Goal: Use online tool/utility: Utilize a website feature to perform a specific function

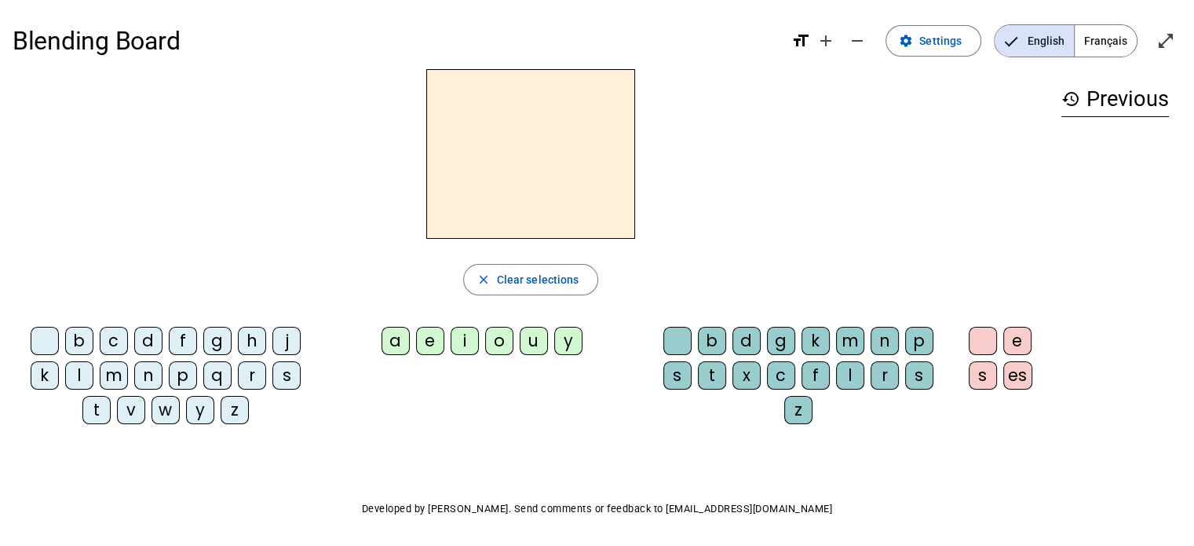
click at [1095, 34] on span "Français" at bounding box center [1106, 40] width 62 height 31
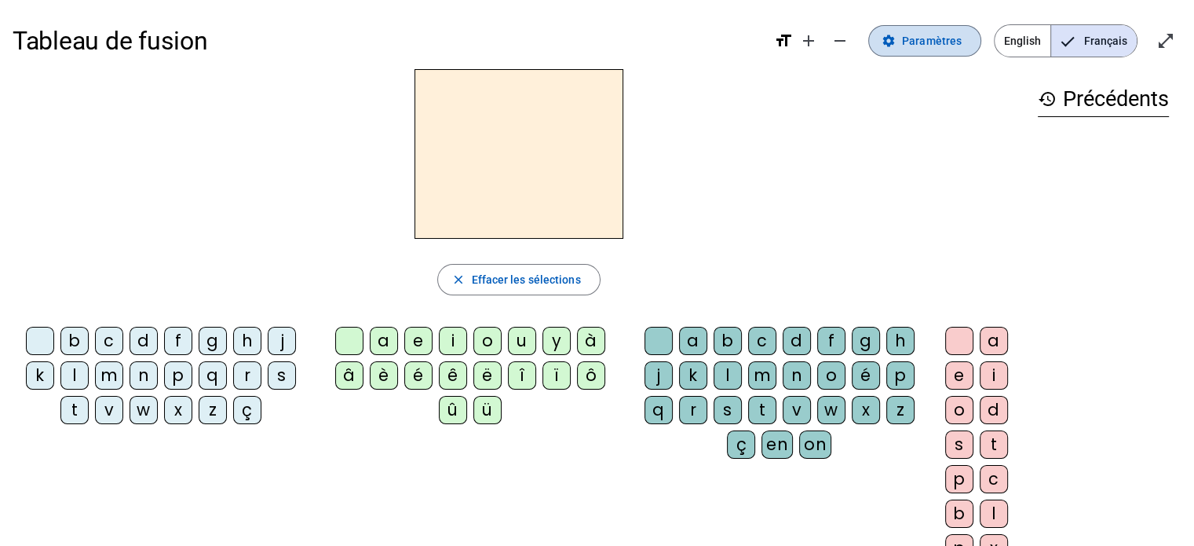
click at [952, 38] on span "Paramètres" at bounding box center [932, 40] width 60 height 19
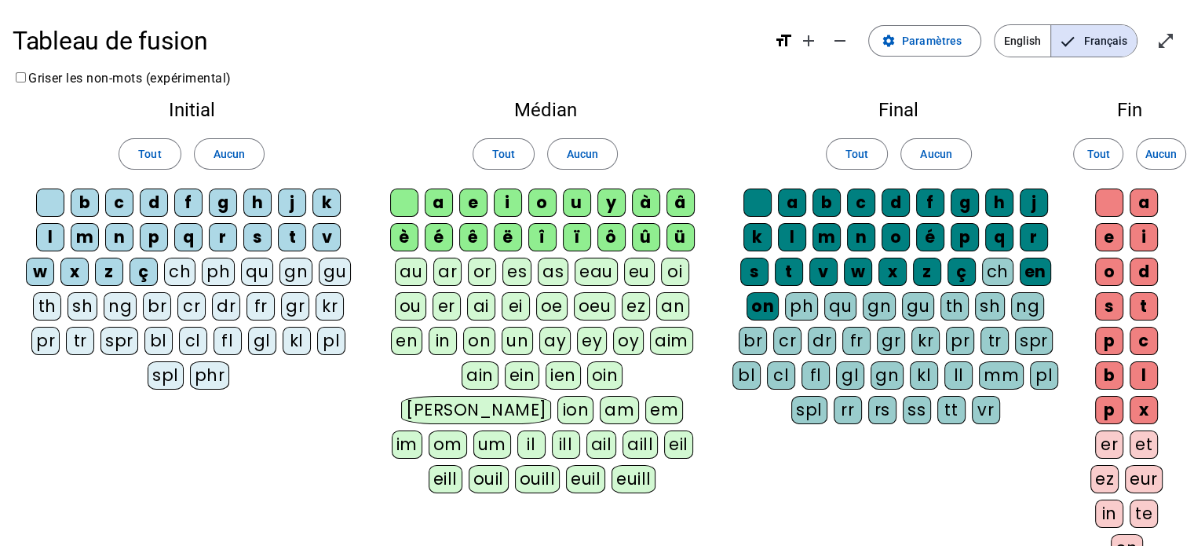
click at [404, 228] on div "è" at bounding box center [404, 237] width 28 height 28
click at [435, 238] on div "é" at bounding box center [439, 237] width 28 height 28
click at [470, 241] on div "ê" at bounding box center [473, 237] width 28 height 28
click at [502, 239] on div "ë" at bounding box center [508, 237] width 28 height 28
drag, startPoint x: 539, startPoint y: 232, endPoint x: 583, endPoint y: 234, distance: 44.0
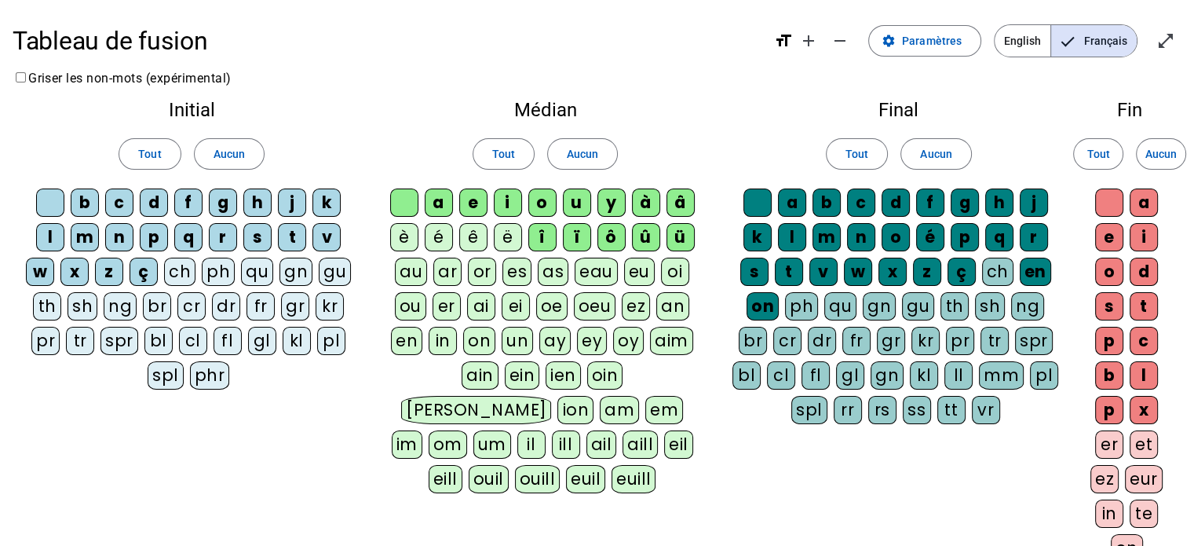
click at [542, 232] on div "î" at bounding box center [542, 237] width 28 height 28
click at [583, 234] on div "ï" at bounding box center [577, 237] width 28 height 28
click at [597, 241] on div "ô" at bounding box center [611, 237] width 28 height 28
click at [628, 238] on letter-bubble "ô" at bounding box center [614, 240] width 35 height 35
click at [643, 236] on div "û" at bounding box center [646, 237] width 28 height 28
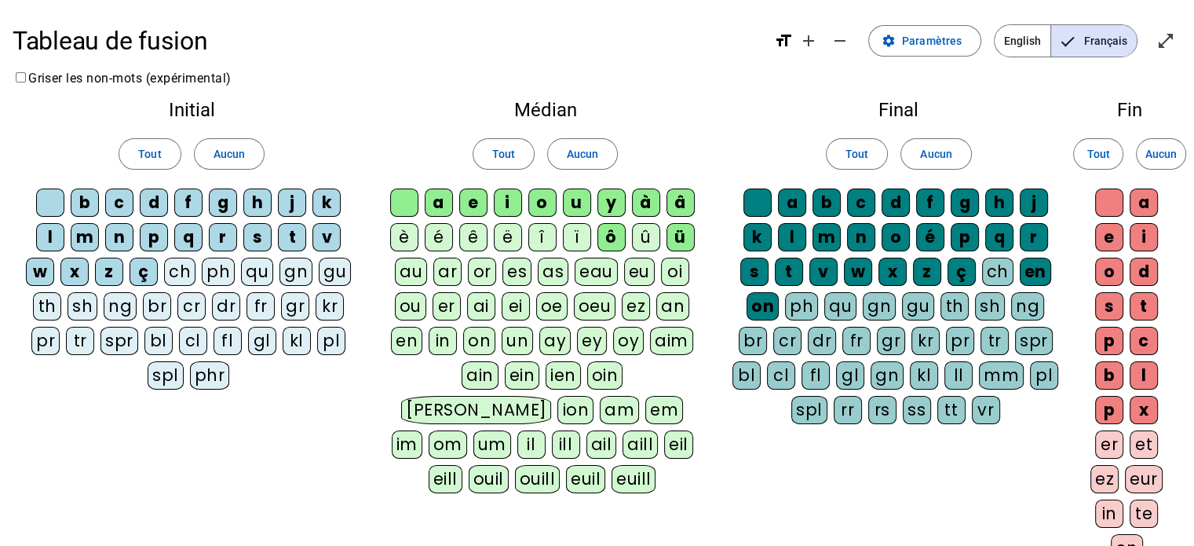
click at [622, 231] on div "ô" at bounding box center [611, 237] width 28 height 28
click at [614, 205] on div "y" at bounding box center [611, 202] width 28 height 28
click at [652, 199] on div "à" at bounding box center [646, 202] width 28 height 28
click at [674, 198] on div "â" at bounding box center [681, 202] width 28 height 28
click at [685, 232] on div "ü" at bounding box center [681, 237] width 28 height 28
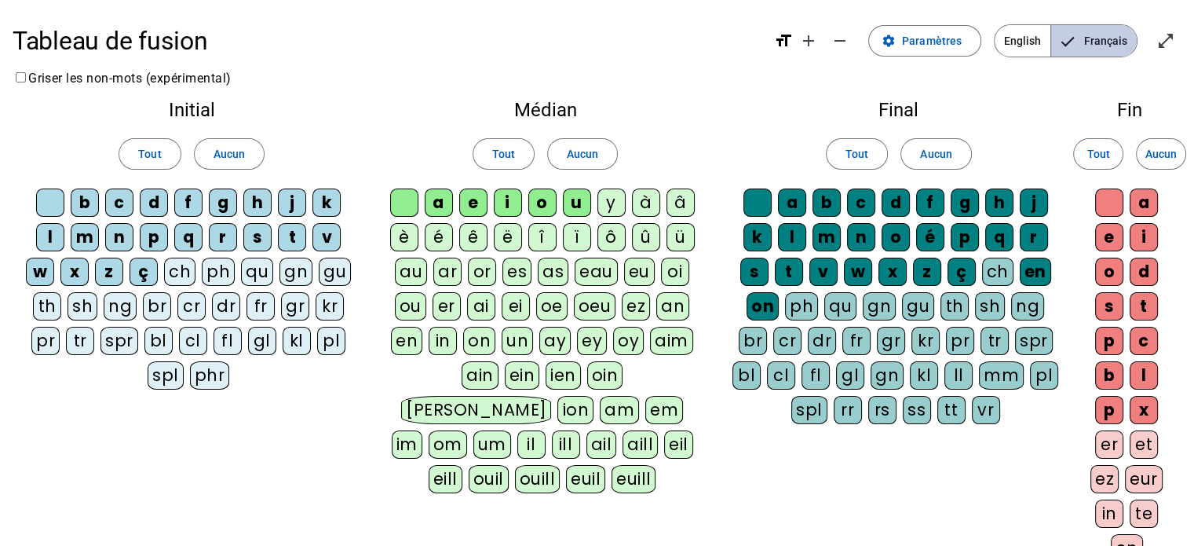
click at [1109, 37] on span "Français" at bounding box center [1094, 40] width 86 height 31
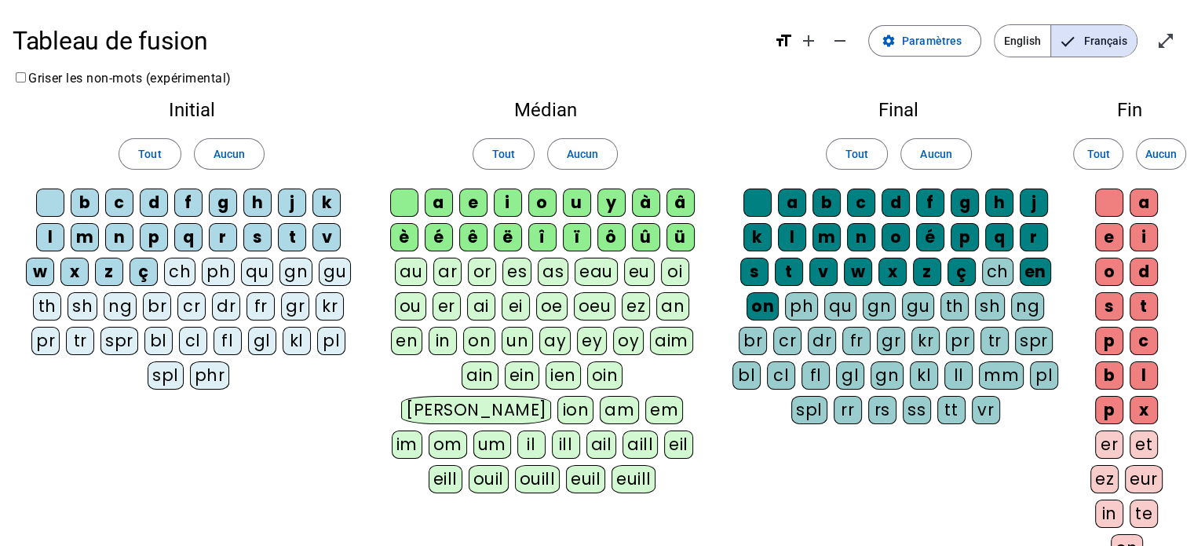
click at [652, 204] on div "à" at bounding box center [646, 202] width 28 height 28
click at [681, 206] on div "â" at bounding box center [681, 202] width 28 height 28
click at [673, 232] on div "ü" at bounding box center [681, 237] width 28 height 28
click at [637, 235] on div "û" at bounding box center [646, 237] width 28 height 28
click at [616, 232] on div "ô" at bounding box center [611, 237] width 28 height 28
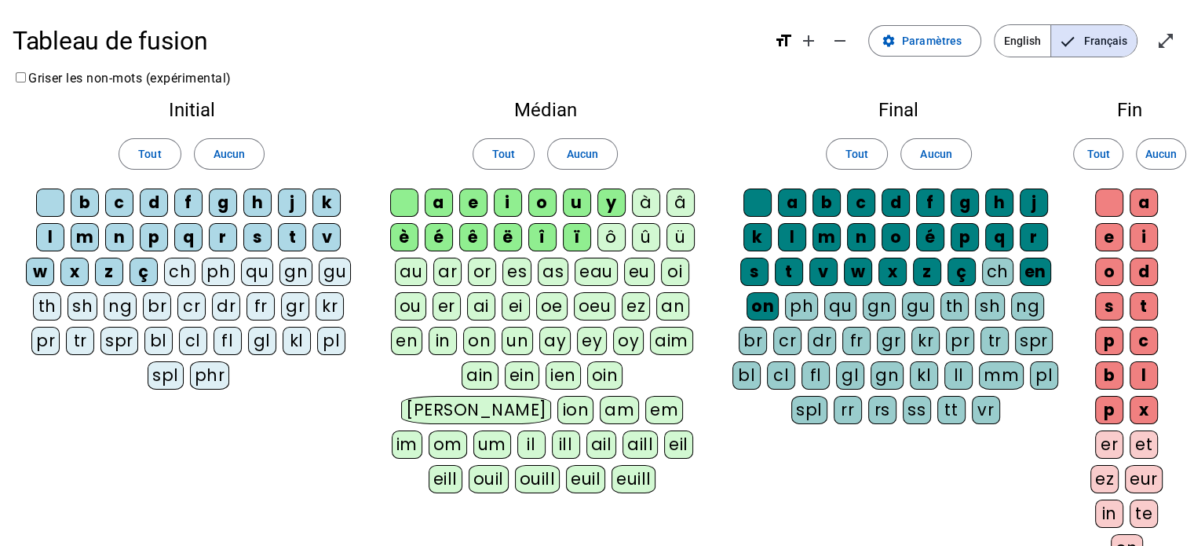
drag, startPoint x: 577, startPoint y: 235, endPoint x: 568, endPoint y: 234, distance: 8.7
click at [575, 235] on div "ï" at bounding box center [577, 237] width 28 height 28
click at [542, 232] on div "î" at bounding box center [542, 237] width 28 height 28
click at [511, 242] on div "ë" at bounding box center [508, 237] width 28 height 28
click at [473, 247] on div "ê" at bounding box center [473, 237] width 28 height 28
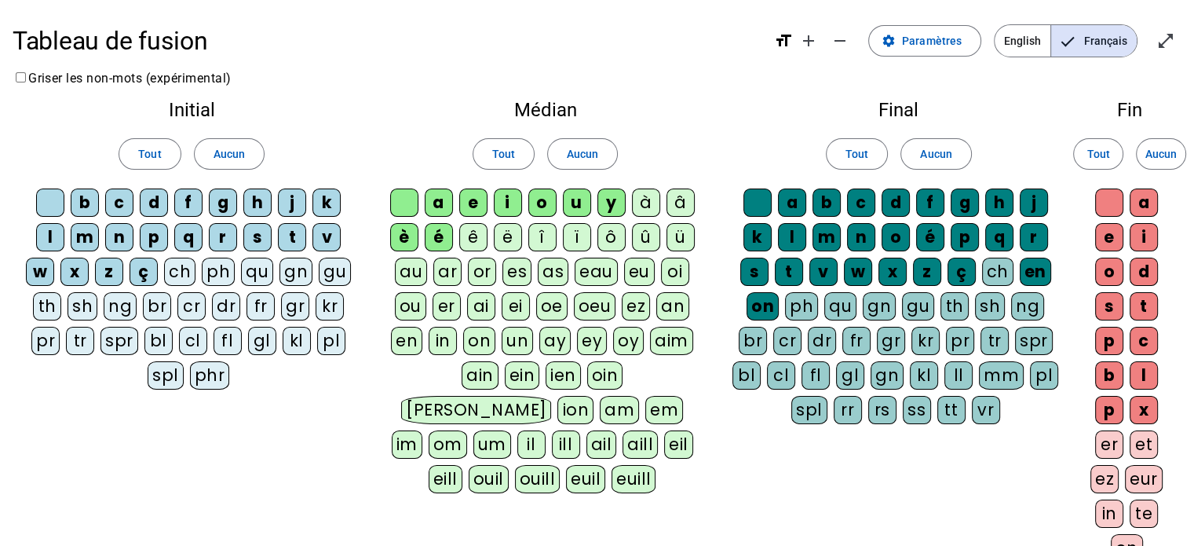
click at [453, 243] on letter-bubble "é" at bounding box center [442, 240] width 35 height 35
click at [415, 241] on div "è" at bounding box center [404, 237] width 28 height 28
click at [603, 203] on div "y" at bounding box center [611, 202] width 28 height 28
click at [955, 33] on span "Paramètres" at bounding box center [932, 40] width 60 height 19
click at [934, 37] on span "Paramètres" at bounding box center [932, 40] width 60 height 19
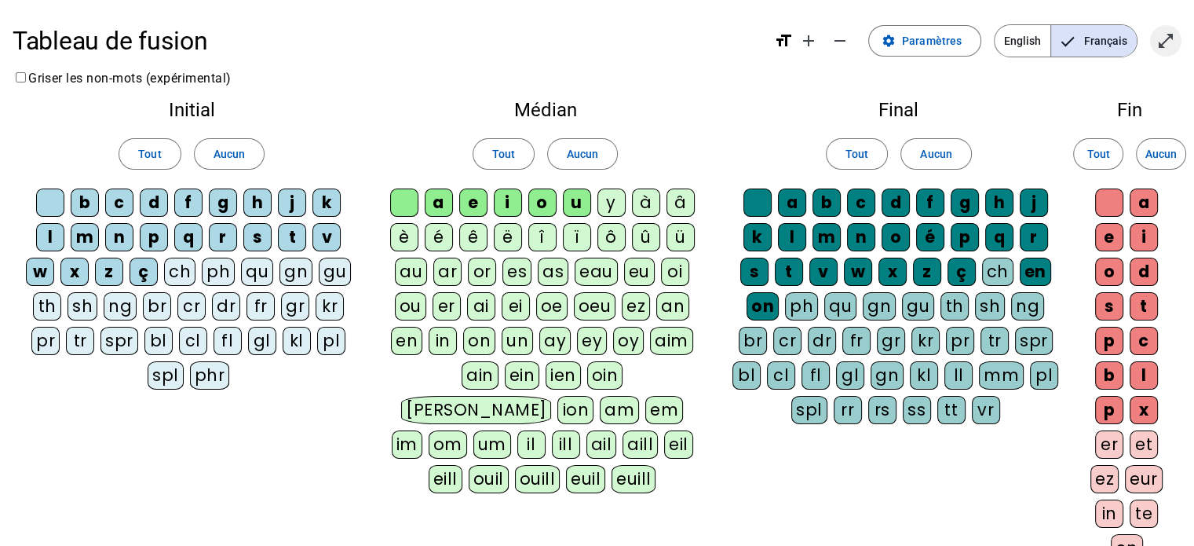
click at [1158, 46] on mat-icon "open_in_full" at bounding box center [1165, 40] width 19 height 19
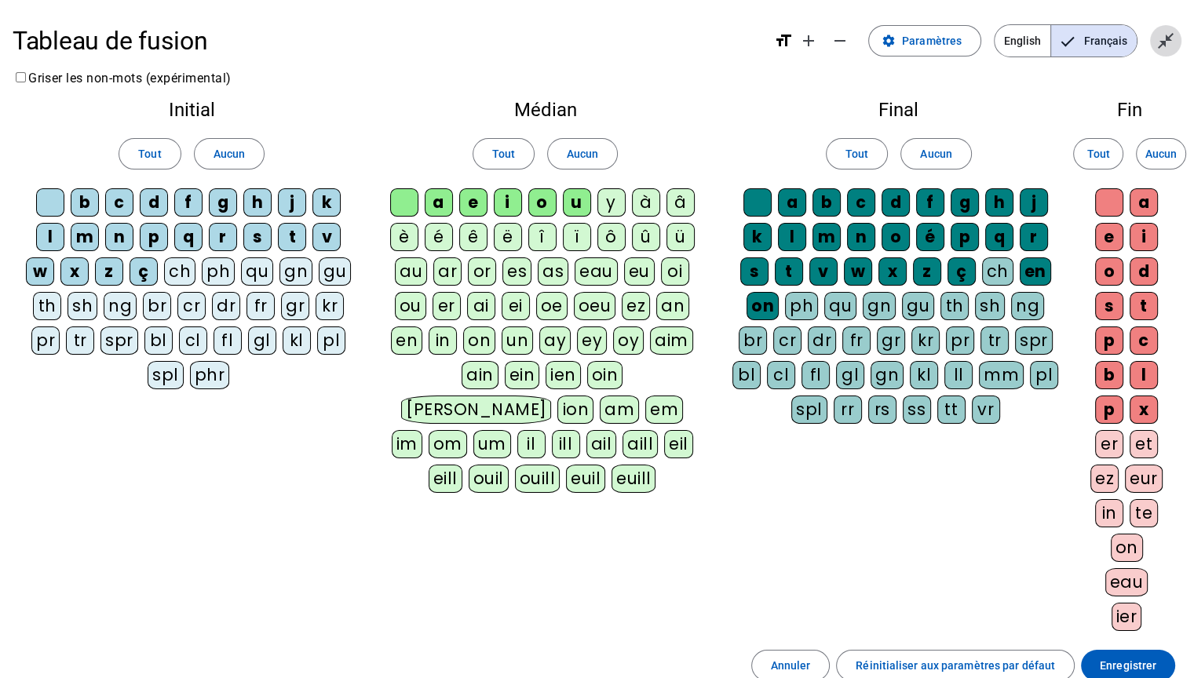
click at [1155, 51] on span "Quitter le plein écran" at bounding box center [1166, 41] width 38 height 38
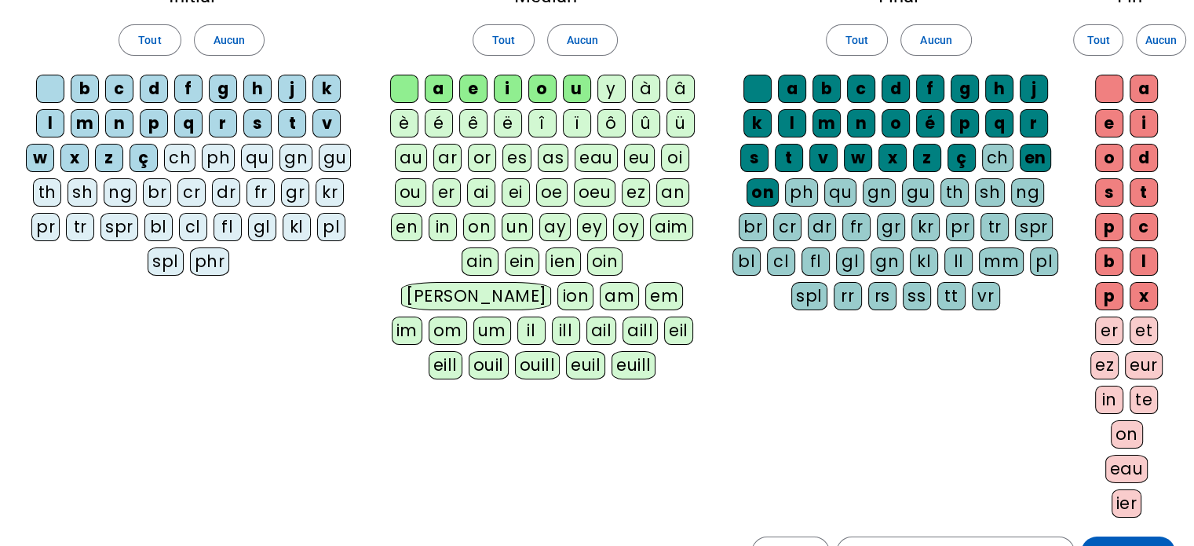
scroll to position [296, 0]
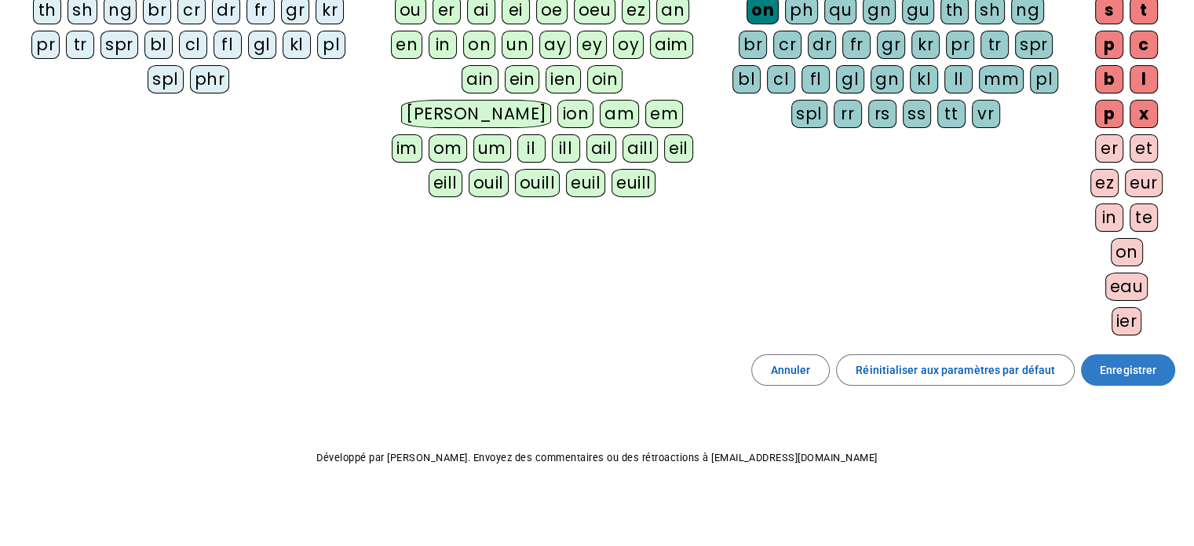
click at [1118, 360] on span "Enregistrer" at bounding box center [1128, 369] width 57 height 19
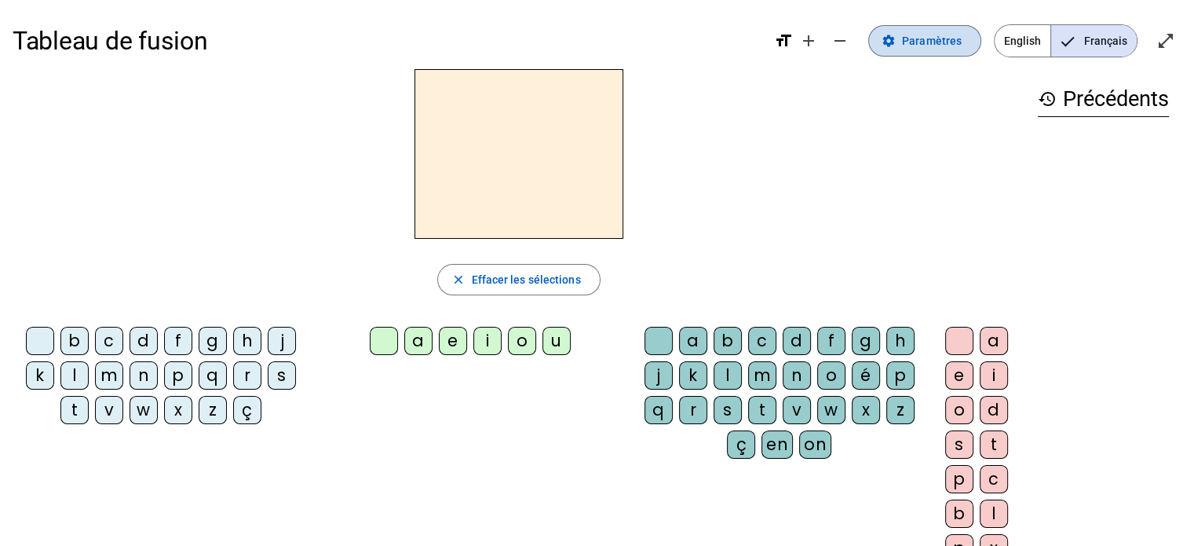
click at [930, 37] on span "Paramètres" at bounding box center [932, 40] width 60 height 19
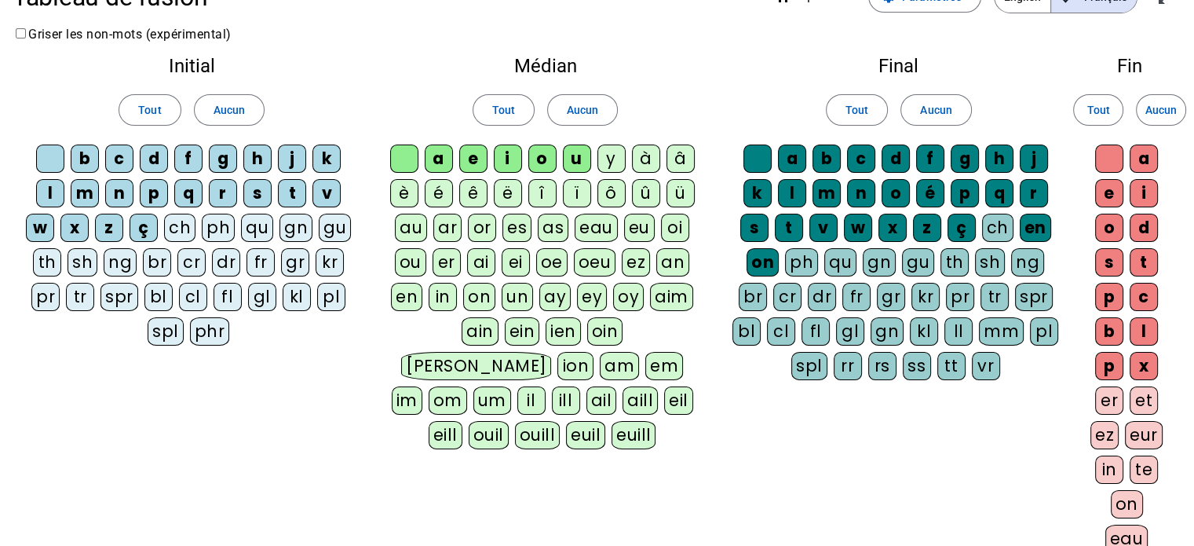
scroll to position [296, 0]
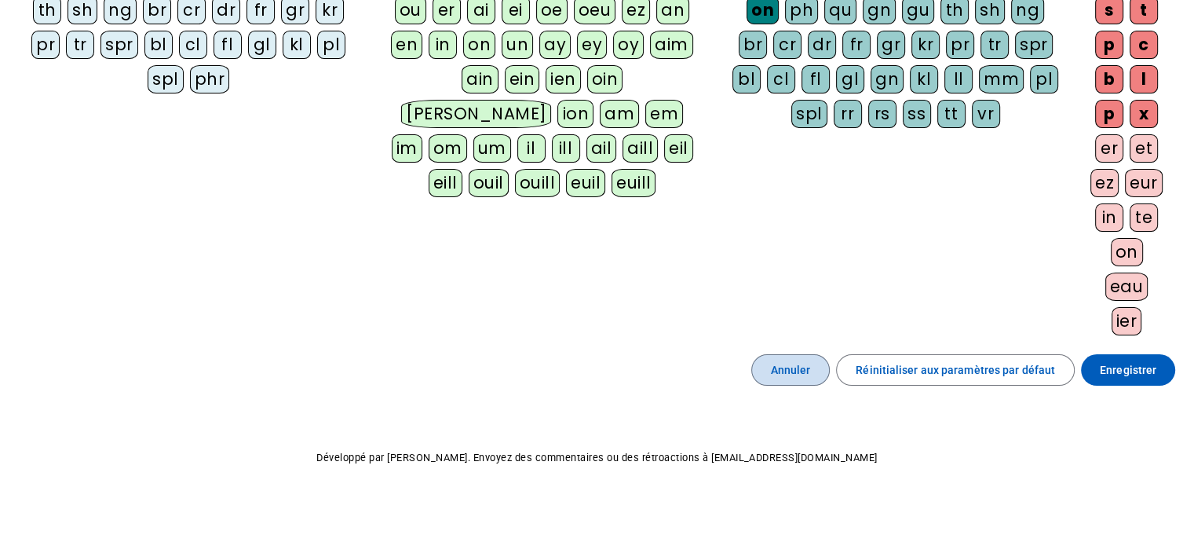
click at [785, 366] on span "Annuler" at bounding box center [791, 369] width 40 height 19
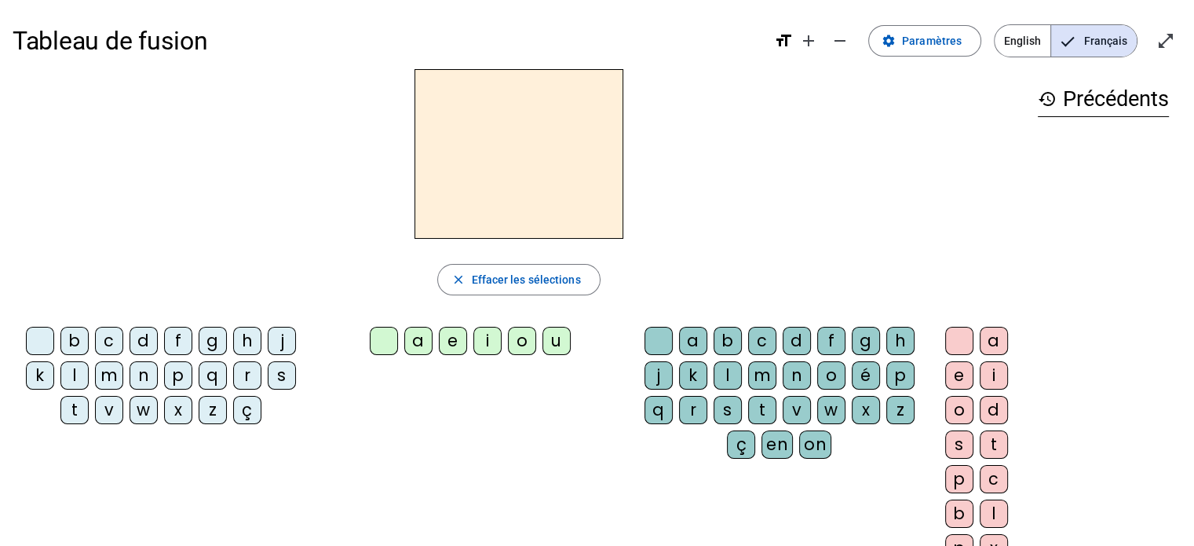
drag, startPoint x: 547, startPoint y: 334, endPoint x: 553, endPoint y: 342, distance: 9.6
click at [553, 342] on div "u" at bounding box center [556, 341] width 28 height 28
click at [142, 383] on div "n" at bounding box center [144, 375] width 28 height 28
drag, startPoint x: 57, startPoint y: 322, endPoint x: 46, endPoint y: 325, distance: 11.4
click at [54, 323] on div "b c d f g h j k l m n p q r s t v w x z ç" at bounding box center [164, 378] width 303 height 116
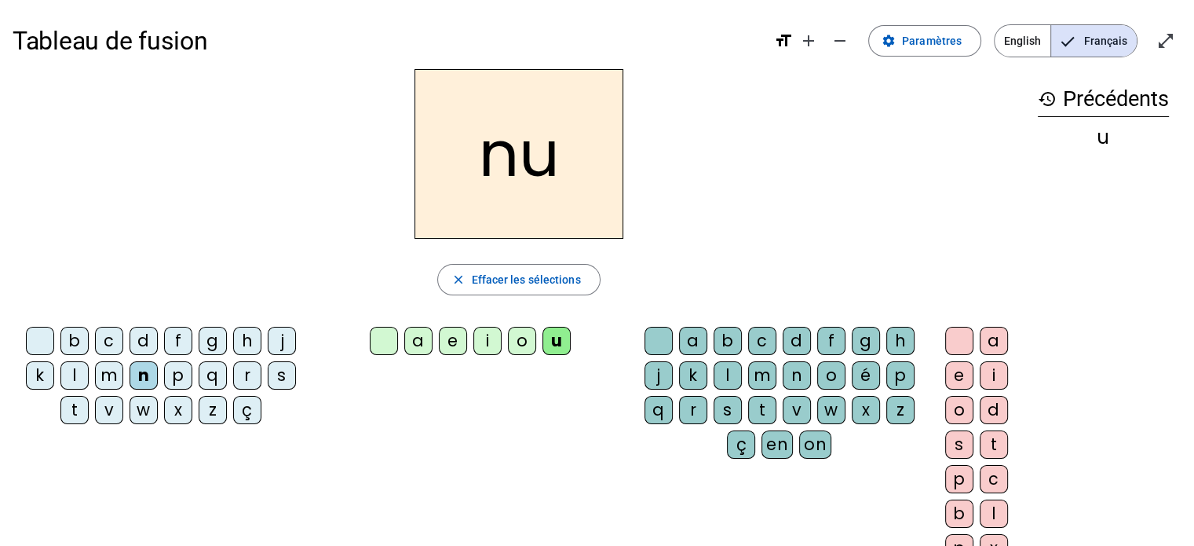
click at [35, 338] on div at bounding box center [40, 341] width 28 height 28
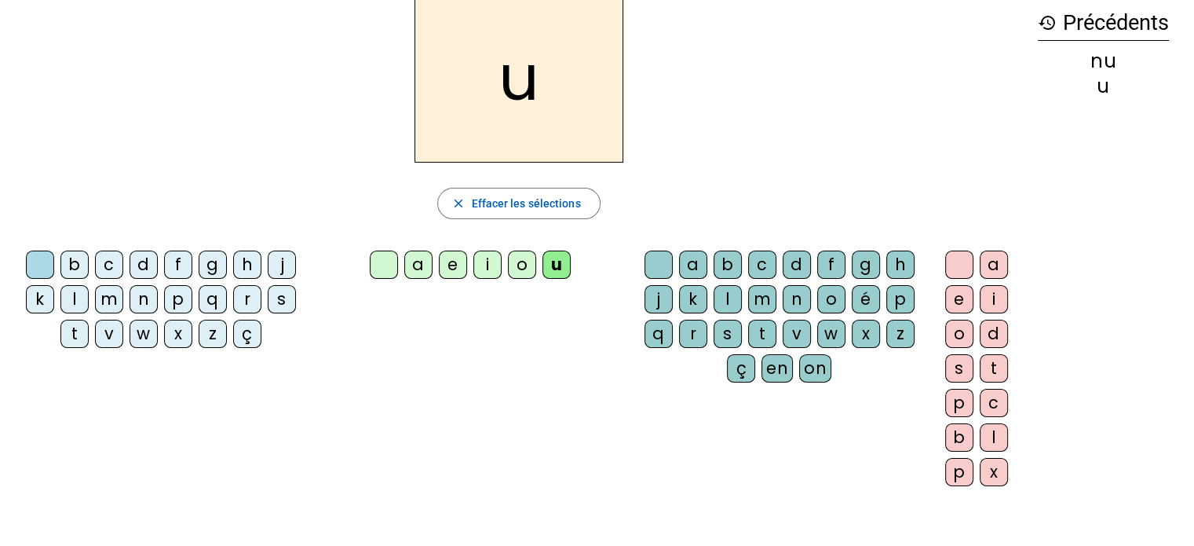
scroll to position [79, 0]
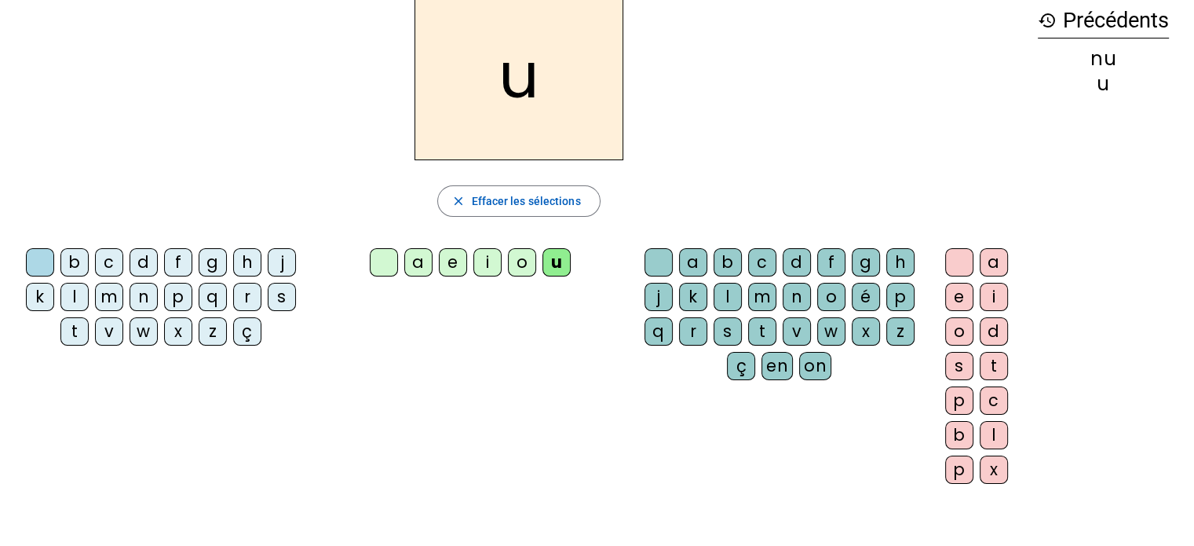
click at [802, 290] on div "n" at bounding box center [797, 297] width 28 height 28
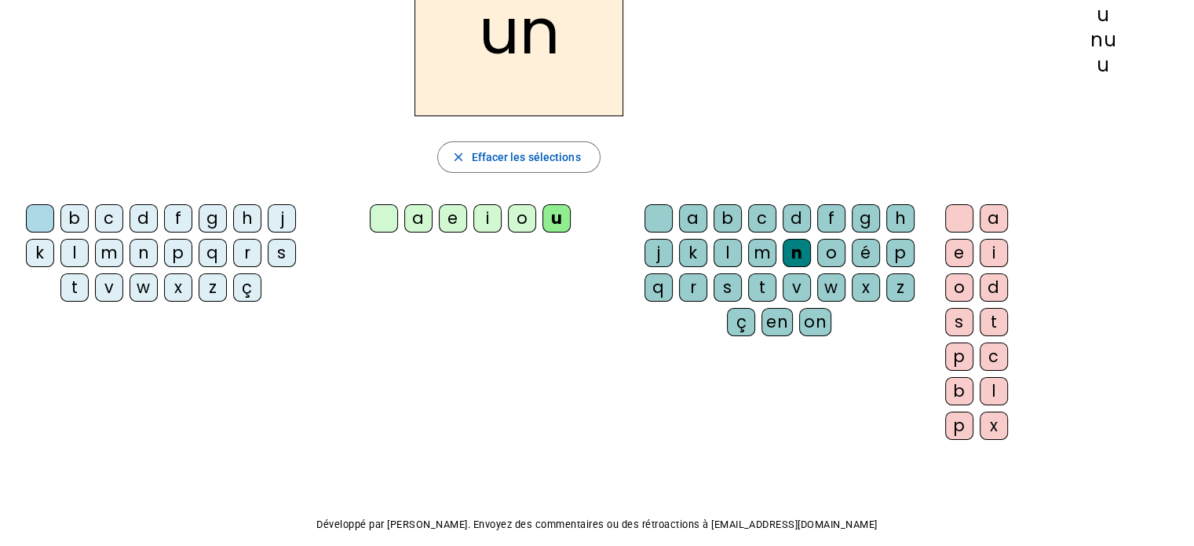
scroll to position [157, 0]
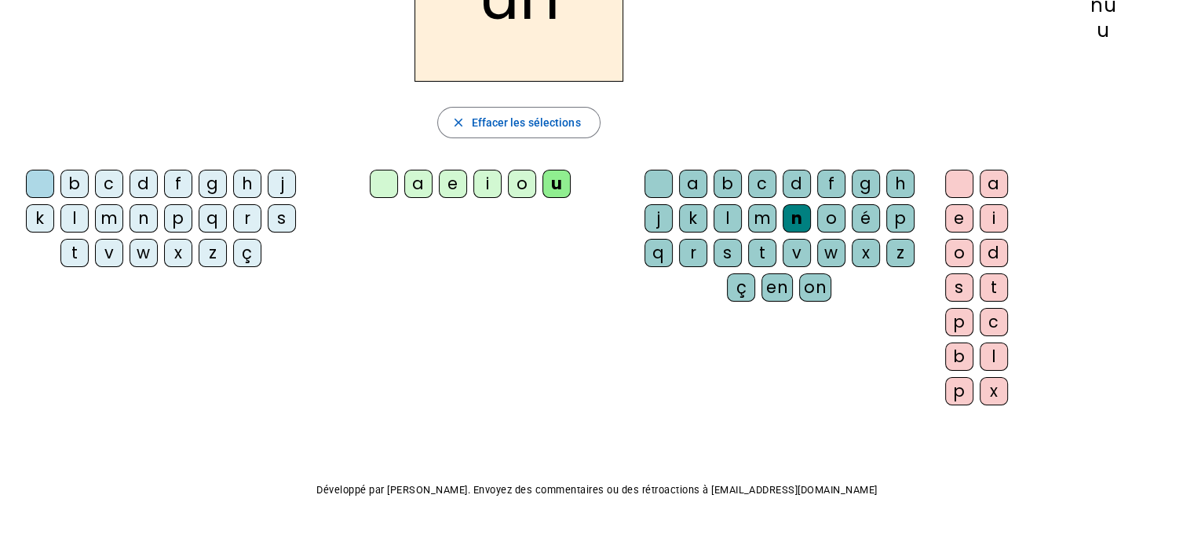
click at [994, 213] on div "i" at bounding box center [994, 218] width 28 height 28
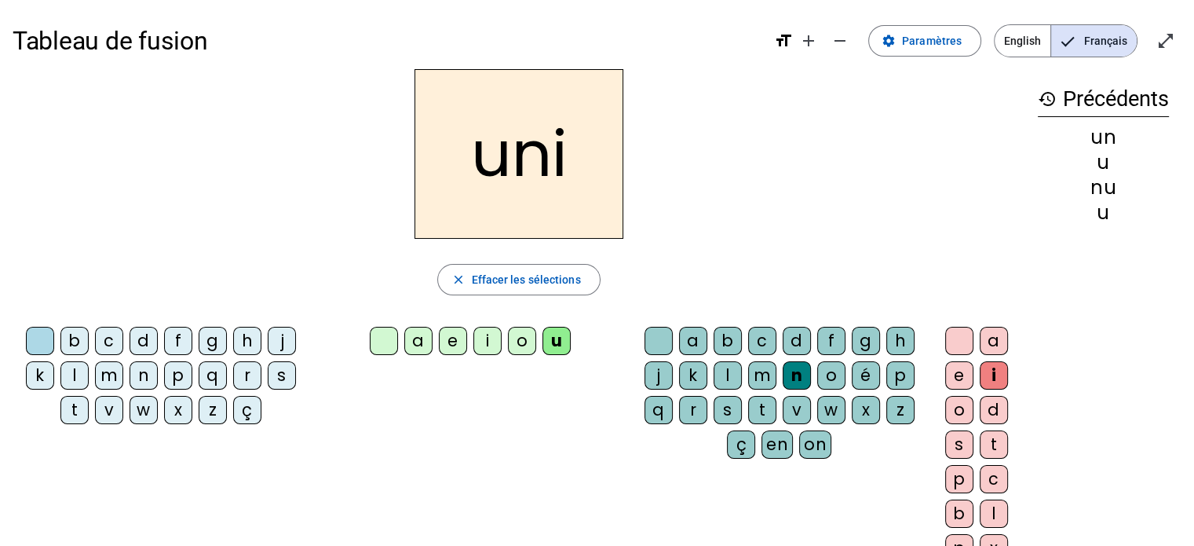
scroll to position [0, 0]
click at [959, 336] on div at bounding box center [959, 341] width 28 height 28
click at [144, 339] on div "d" at bounding box center [144, 341] width 28 height 28
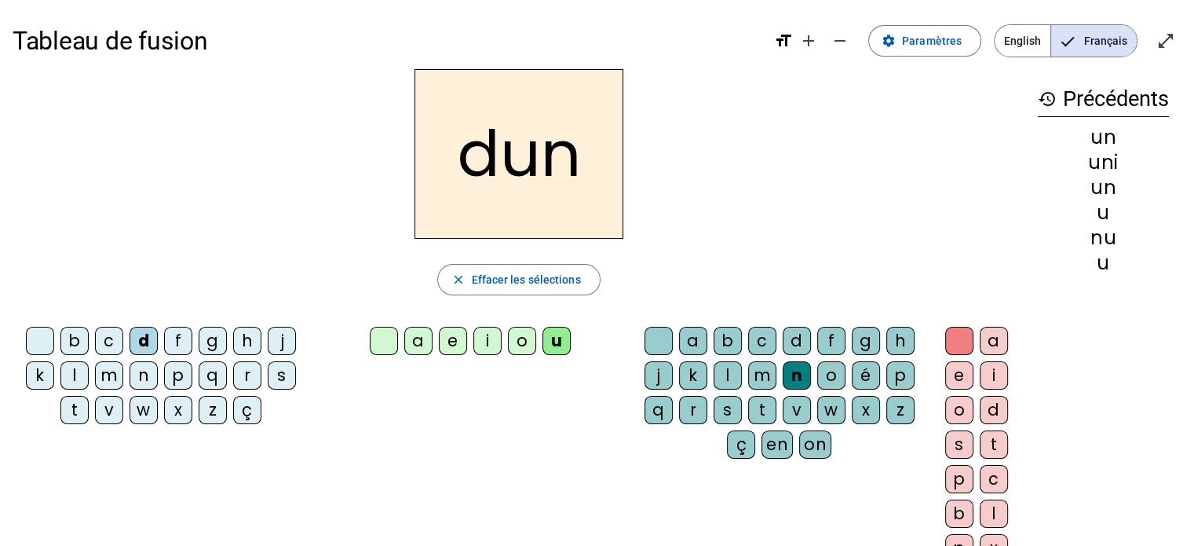
click at [687, 407] on div "r" at bounding box center [693, 410] width 28 height 28
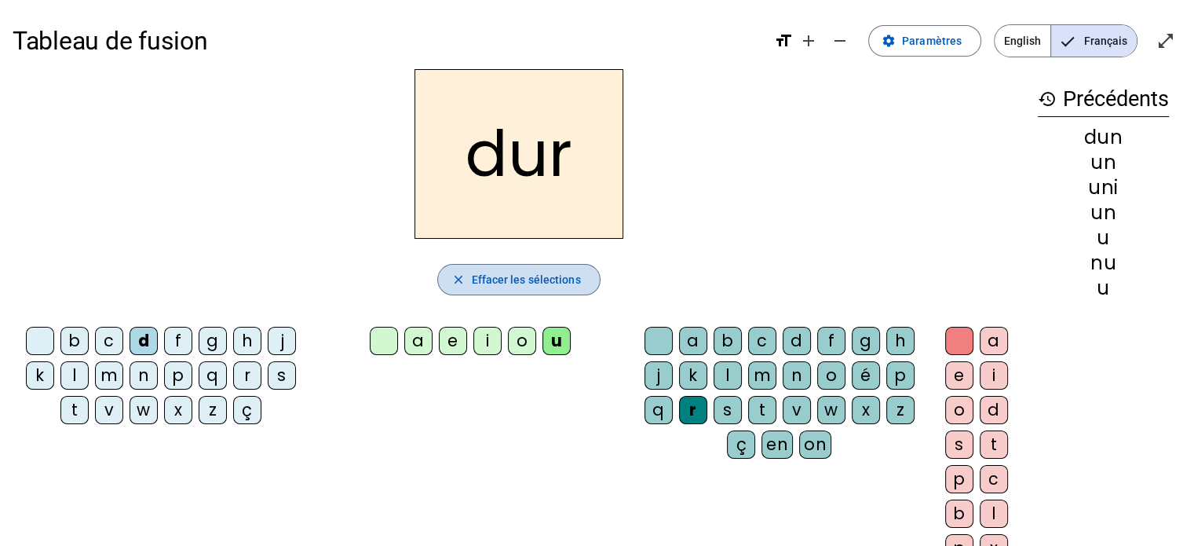
click at [556, 272] on span "Effacer les sélections" at bounding box center [525, 279] width 109 height 19
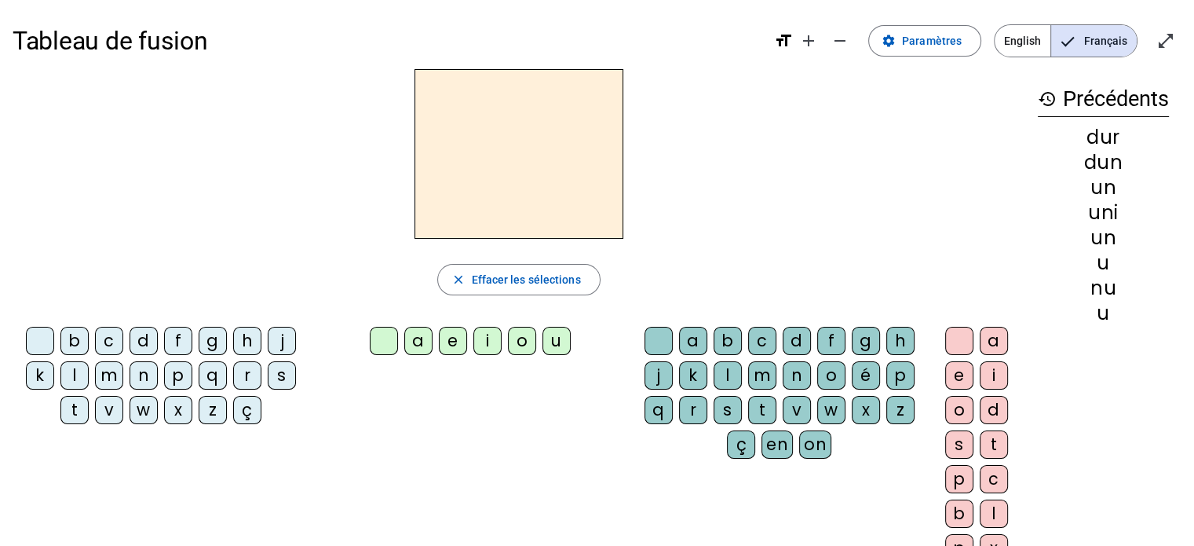
click at [448, 338] on div "e" at bounding box center [453, 341] width 28 height 28
click at [726, 411] on div "s" at bounding box center [728, 410] width 28 height 28
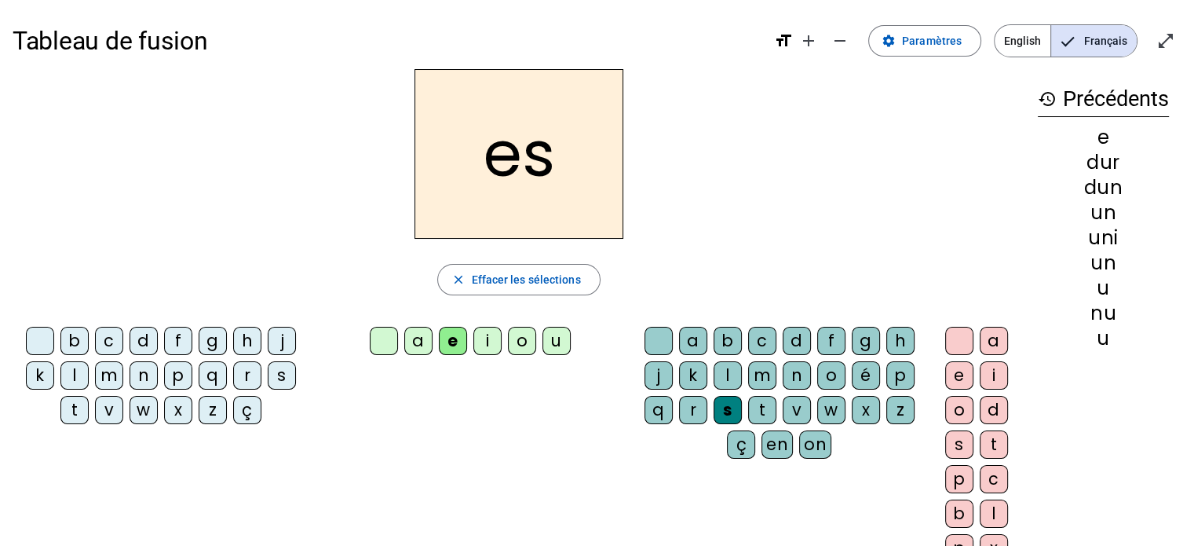
click at [740, 391] on letter-bubble "l" at bounding box center [731, 378] width 35 height 35
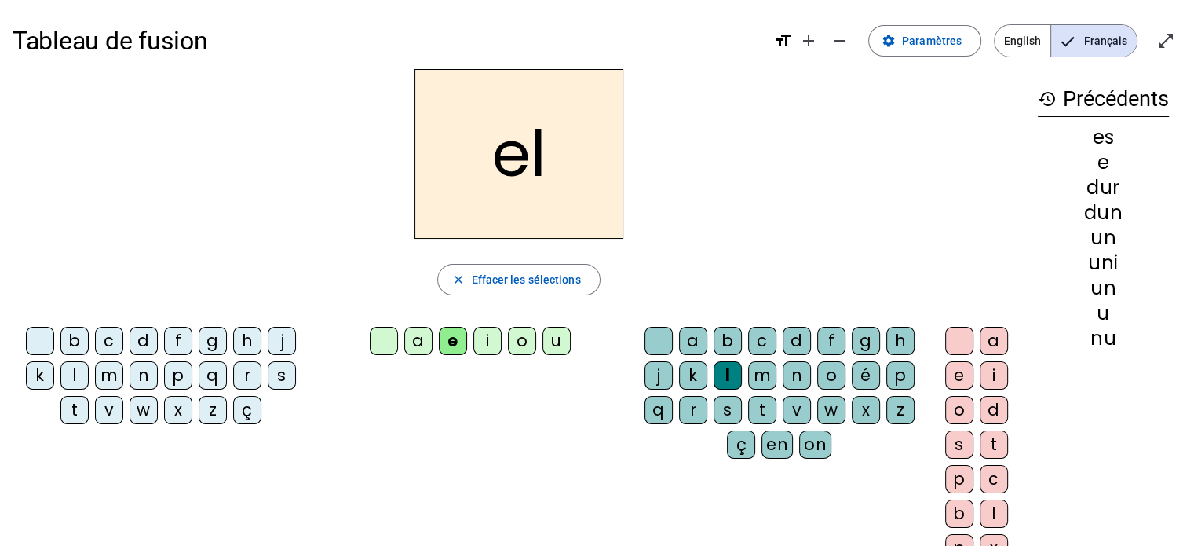
click at [732, 411] on div "s" at bounding box center [728, 410] width 28 height 28
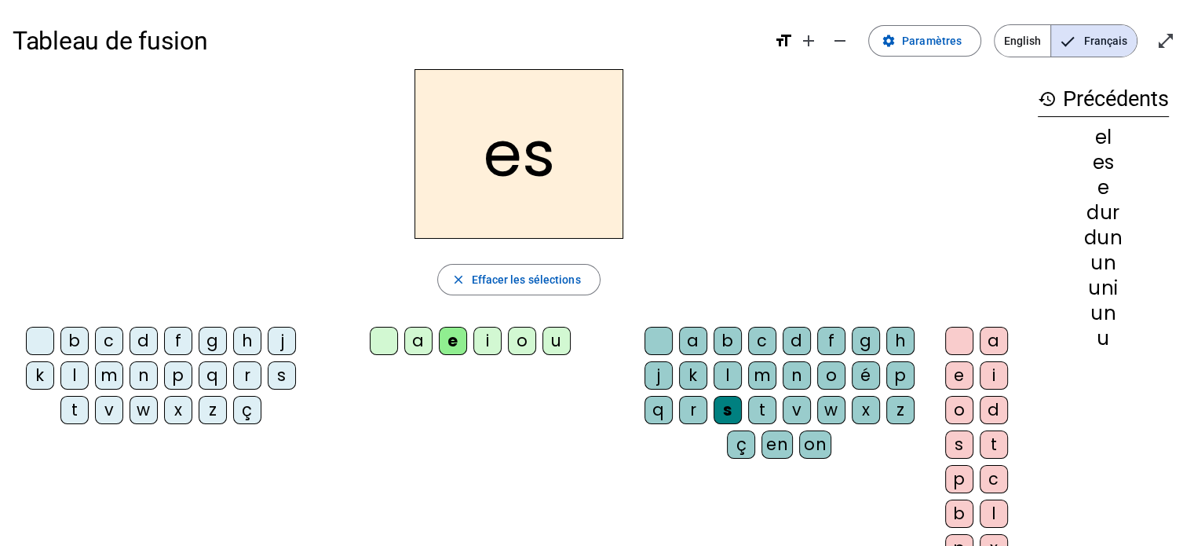
click at [765, 402] on div "t" at bounding box center [762, 410] width 28 height 28
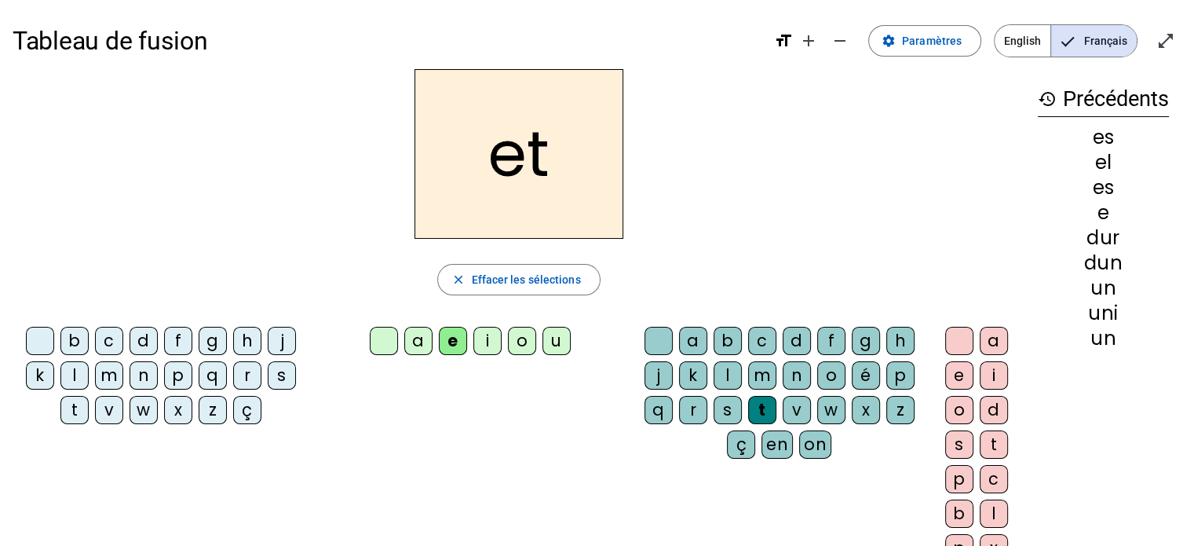
click at [725, 410] on div "s" at bounding box center [728, 410] width 28 height 28
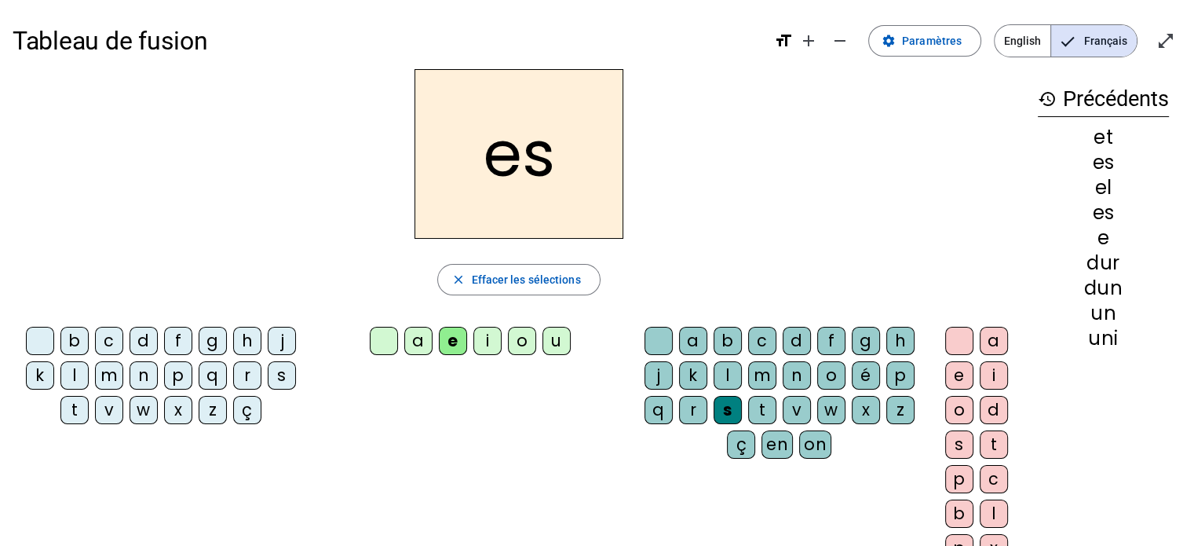
click at [985, 438] on div "t" at bounding box center [994, 444] width 28 height 28
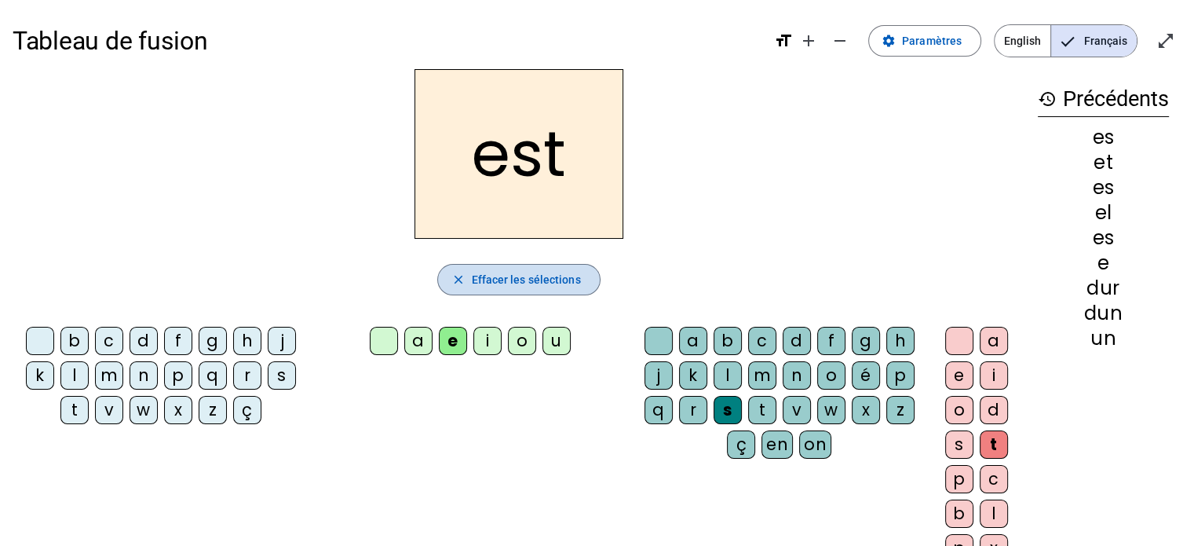
click at [577, 283] on span "Effacer les sélections" at bounding box center [525, 279] width 109 height 19
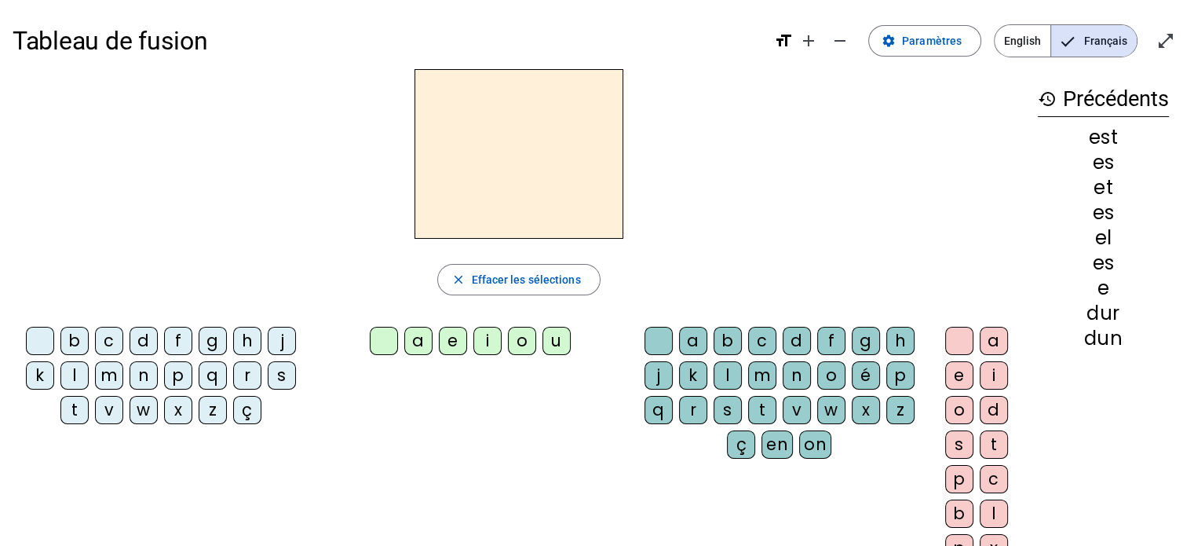
click at [449, 338] on div "e" at bounding box center [453, 341] width 28 height 28
click at [725, 370] on div "l" at bounding box center [728, 375] width 28 height 28
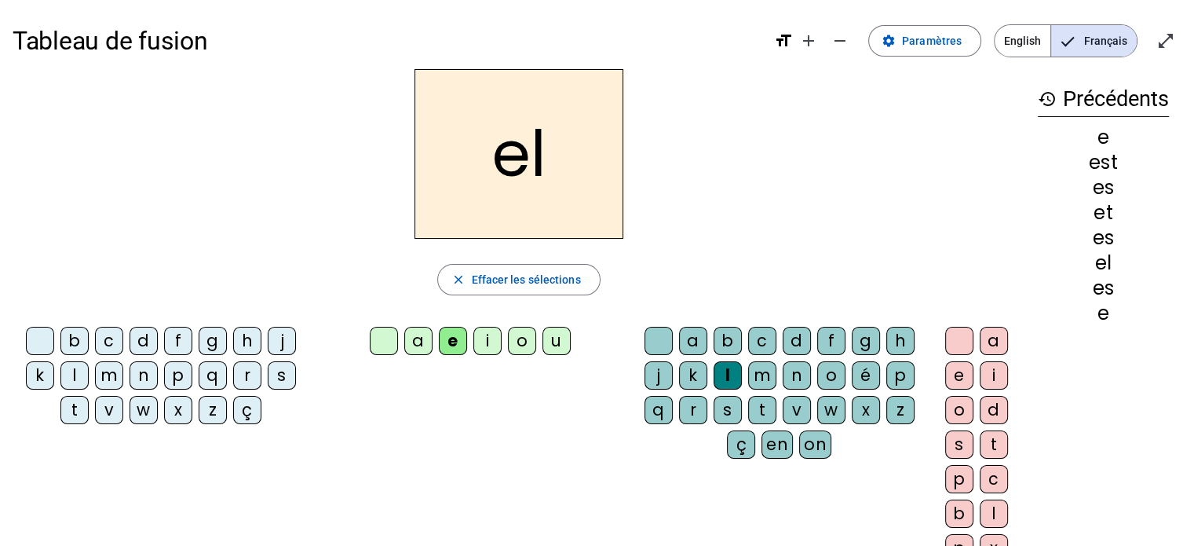
click at [989, 508] on div "l" at bounding box center [994, 513] width 28 height 28
click at [458, 348] on div "e" at bounding box center [453, 341] width 28 height 28
click at [952, 376] on div "e" at bounding box center [959, 375] width 28 height 28
click at [995, 502] on div "l" at bounding box center [994, 513] width 28 height 28
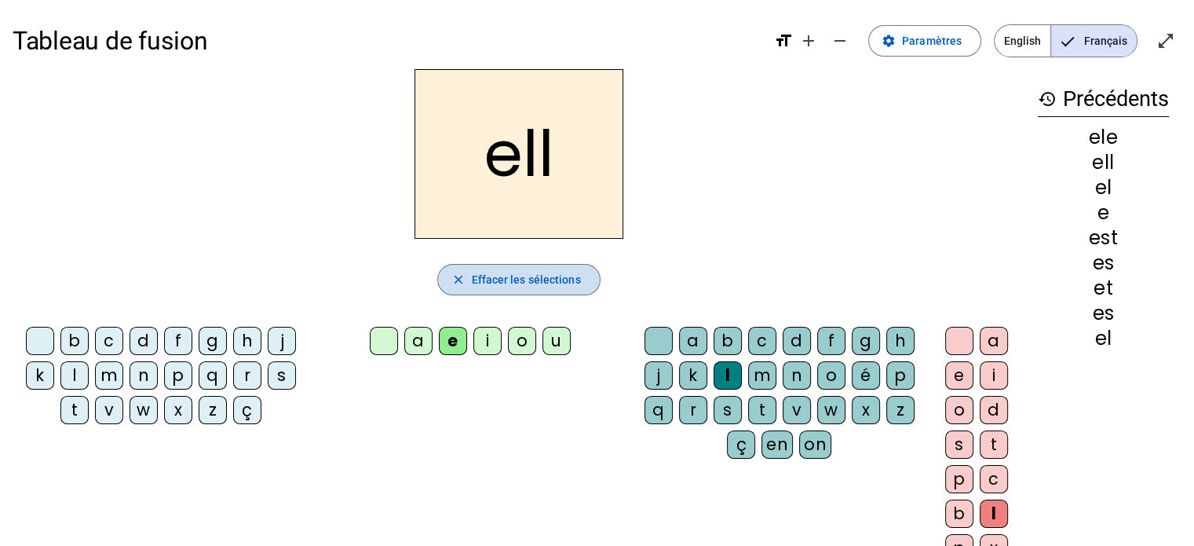
click at [491, 279] on span "Effacer les sélections" at bounding box center [525, 279] width 109 height 19
